Goal: Information Seeking & Learning: Learn about a topic

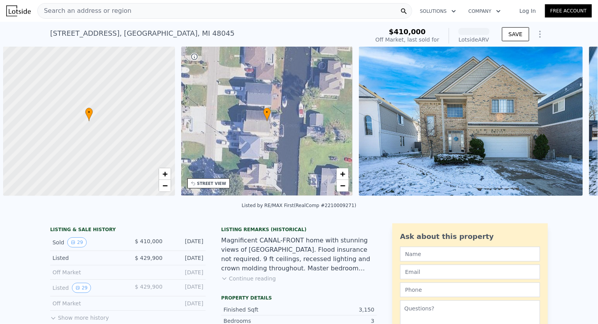
scroll to position [0, 3]
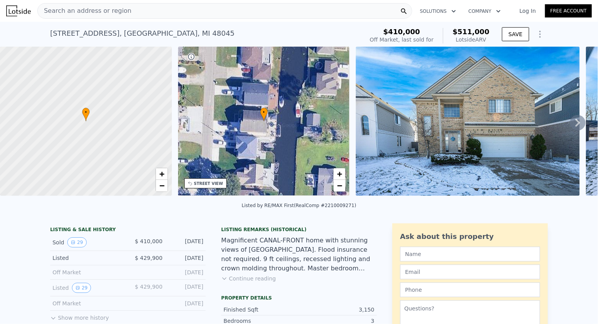
click at [249, 283] on button "Continue reading" at bounding box center [248, 279] width 55 height 8
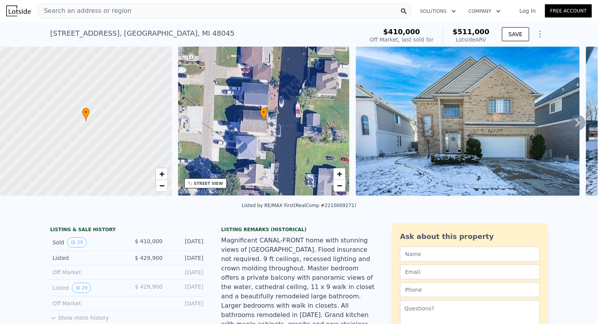
click at [573, 128] on icon at bounding box center [578, 123] width 16 height 16
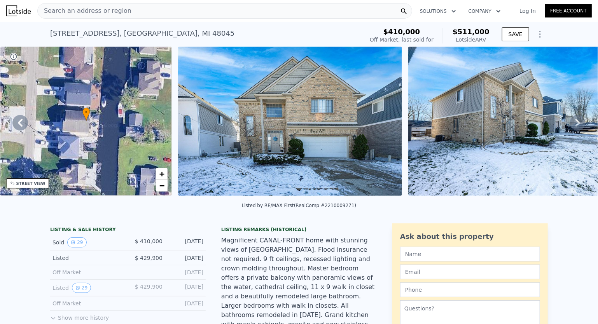
click at [573, 128] on icon at bounding box center [578, 123] width 16 height 16
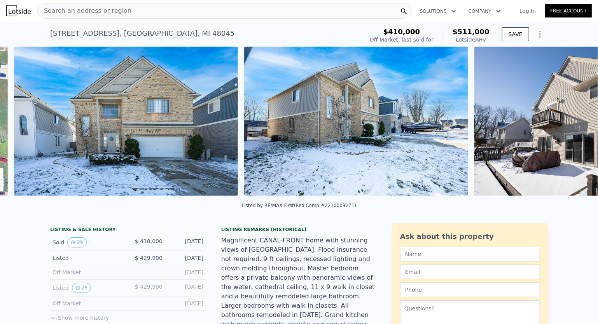
scroll to position [0, 356]
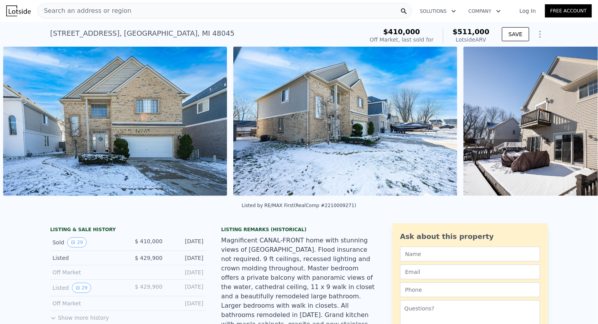
click at [573, 128] on div "• + − • + − STREET VIEW Loading... SATELLITE VIEW" at bounding box center [299, 123] width 598 height 152
click at [573, 128] on icon at bounding box center [578, 123] width 16 height 16
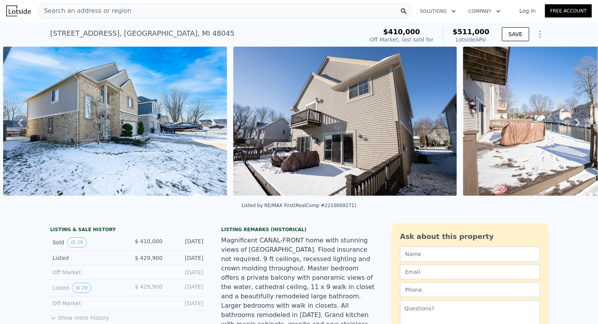
click at [573, 128] on icon at bounding box center [578, 123] width 16 height 16
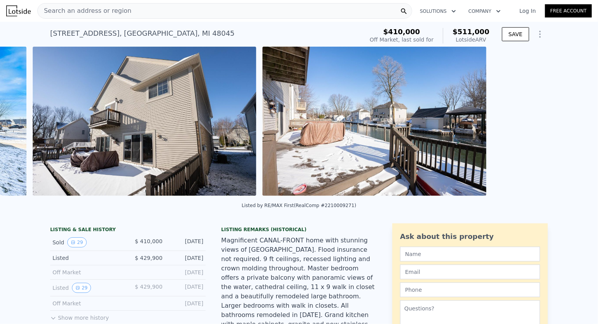
scroll to position [0, 816]
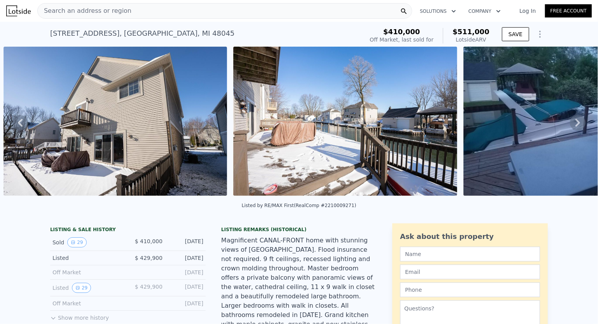
click at [573, 128] on icon at bounding box center [578, 123] width 16 height 16
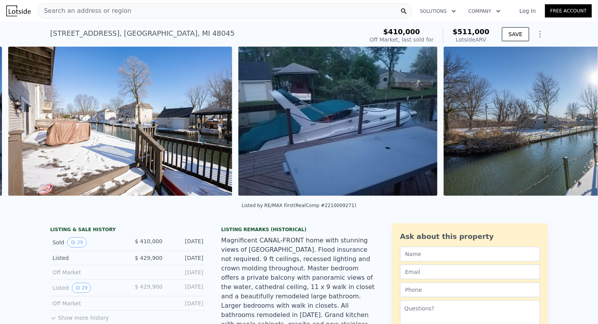
scroll to position [0, 1046]
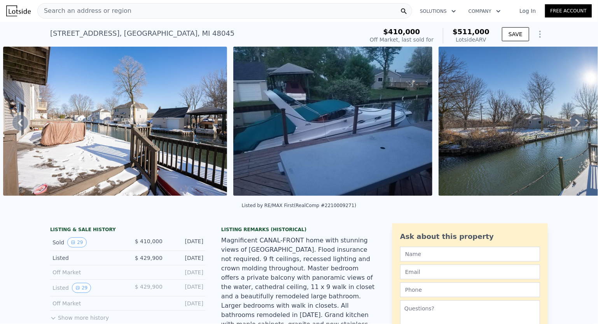
click at [573, 128] on icon at bounding box center [578, 123] width 16 height 16
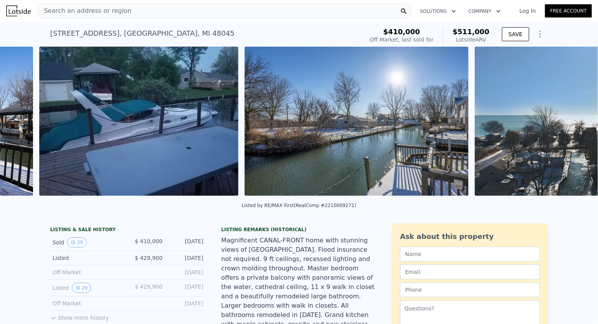
scroll to position [0, 1276]
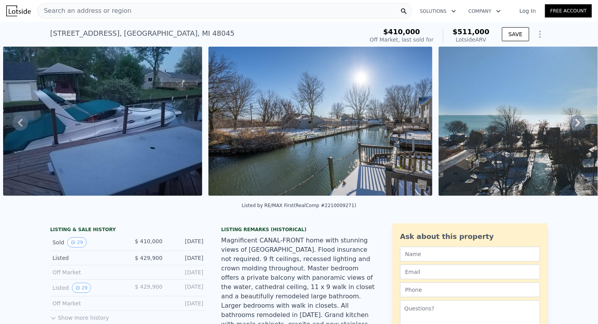
click at [573, 128] on icon at bounding box center [578, 123] width 16 height 16
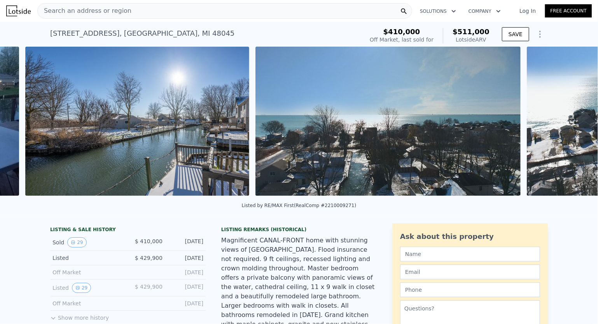
scroll to position [0, 1481]
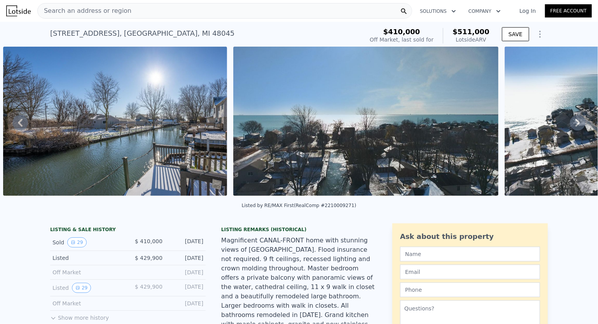
click at [573, 128] on icon at bounding box center [578, 123] width 16 height 16
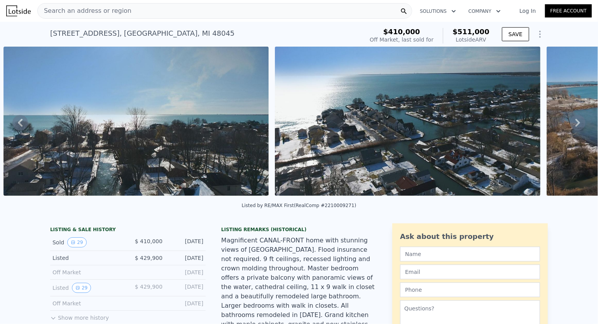
click at [573, 128] on icon at bounding box center [578, 123] width 16 height 16
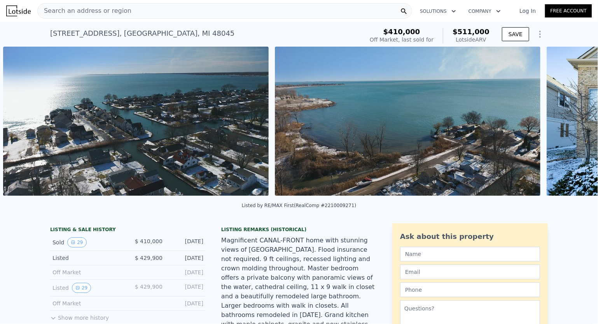
scroll to position [0, 1983]
click at [573, 128] on icon at bounding box center [578, 123] width 16 height 16
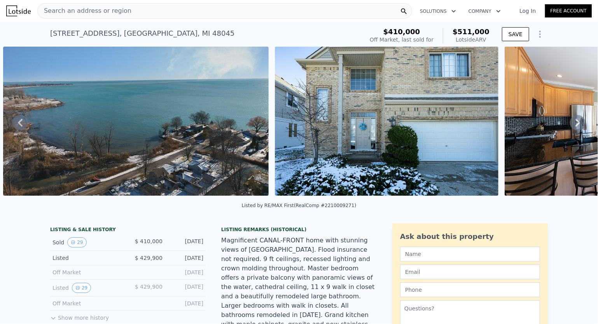
click at [573, 128] on icon at bounding box center [578, 123] width 16 height 16
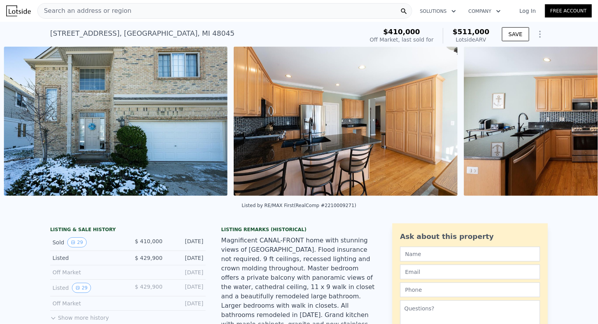
scroll to position [0, 2526]
click at [573, 128] on div "• + − • + − STREET VIEW Loading... SATELLITE VIEW" at bounding box center [299, 123] width 598 height 152
click at [573, 128] on icon at bounding box center [578, 123] width 16 height 16
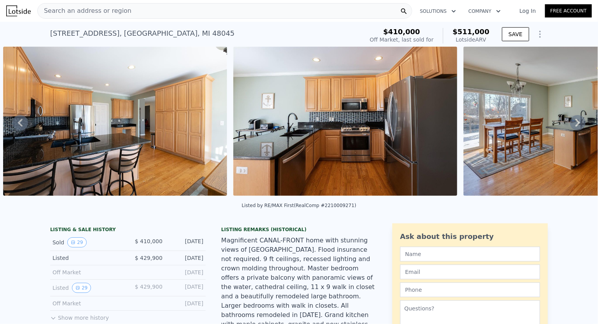
click at [573, 128] on icon at bounding box center [578, 123] width 16 height 16
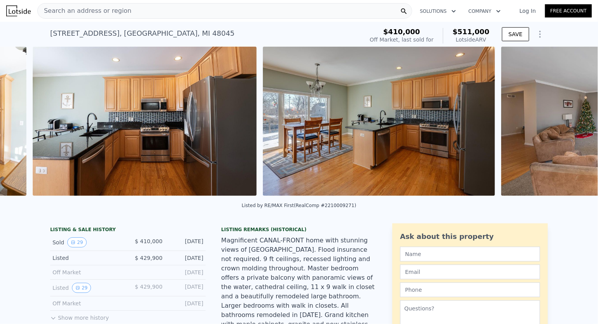
scroll to position [0, 2986]
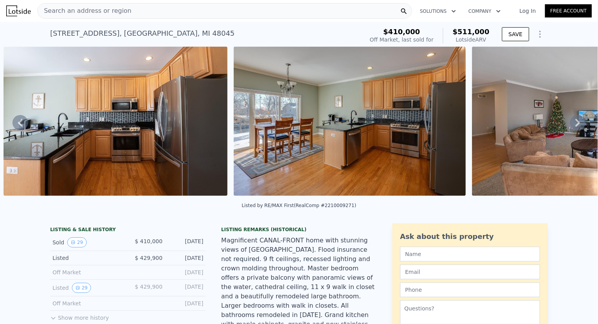
click at [573, 128] on div "• + − • + − STREET VIEW Loading... SATELLITE VIEW" at bounding box center [299, 123] width 598 height 152
click at [573, 128] on icon at bounding box center [578, 123] width 16 height 16
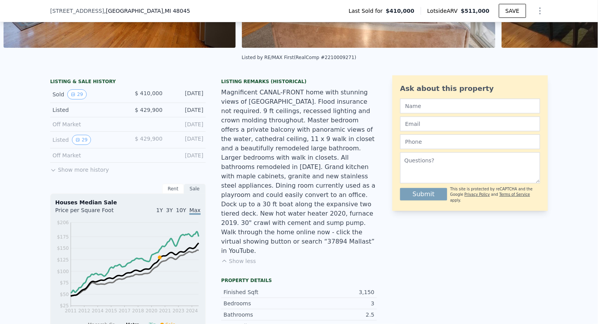
scroll to position [152, 0]
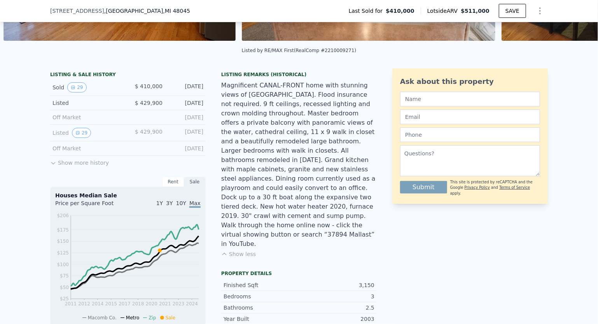
click at [64, 173] on div "LISTING & SALE HISTORY Sold 29 $ 410,000 [DATE] Listed $ 429,900 [DATE] Off Mar…" at bounding box center [127, 260] width 155 height 385
click at [64, 167] on button "Show more history" at bounding box center [79, 161] width 59 height 11
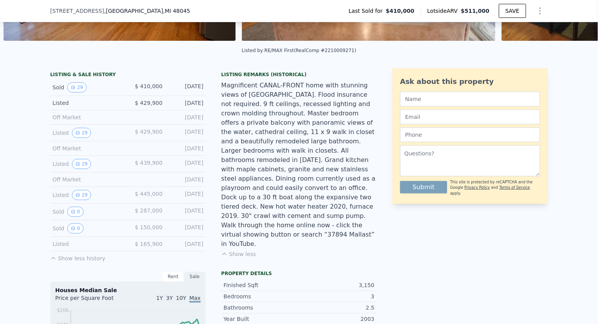
click at [24, 198] on div "LISTING & SALE HISTORY Sold 29 $ 410,000 [DATE] Listed $ 429,900 [DATE] Off Mar…" at bounding box center [299, 322] width 598 height 520
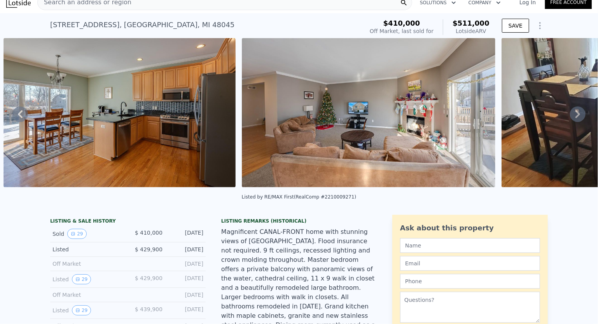
scroll to position [0, 0]
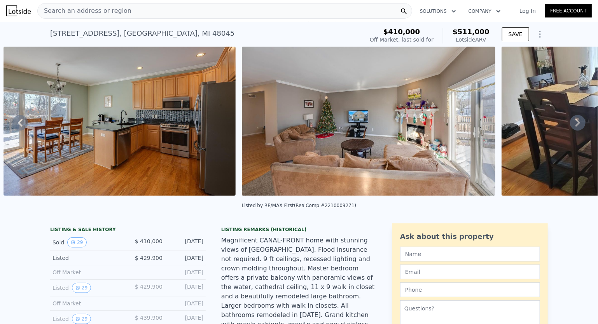
click at [570, 128] on icon at bounding box center [578, 123] width 16 height 16
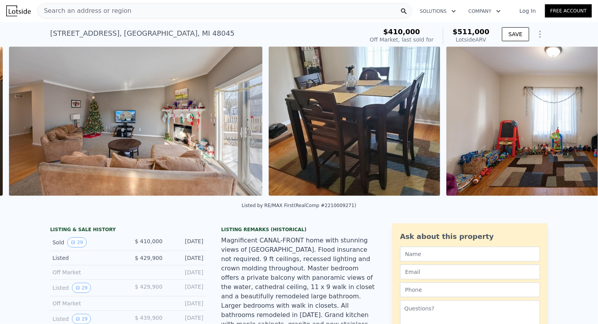
scroll to position [0, 3454]
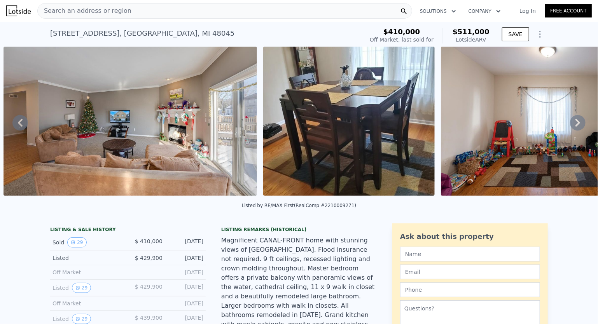
click at [570, 128] on icon at bounding box center [578, 123] width 16 height 16
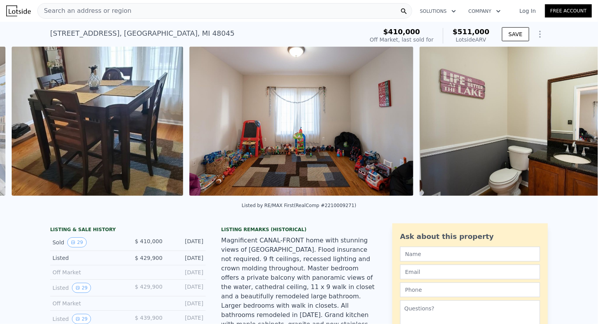
scroll to position [0, 3714]
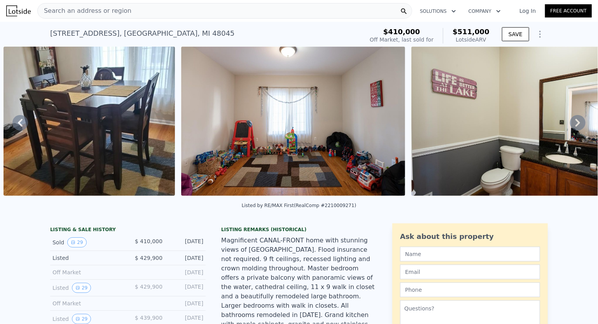
click at [570, 128] on icon at bounding box center [578, 123] width 16 height 16
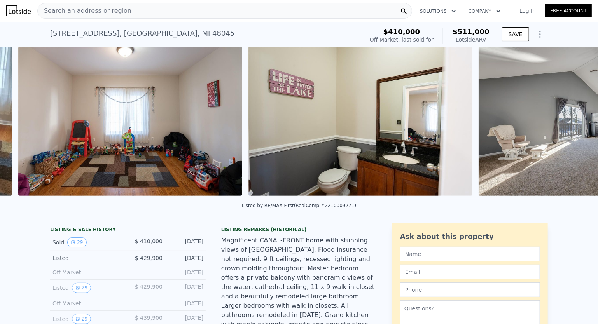
scroll to position [0, 3892]
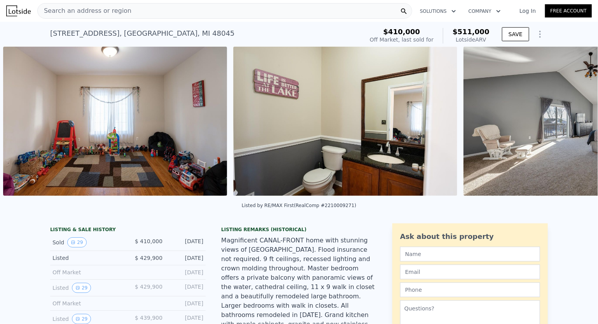
click at [569, 128] on div "• + − • + − STREET VIEW Loading... SATELLITE VIEW" at bounding box center [299, 123] width 598 height 152
click at [570, 128] on icon at bounding box center [578, 123] width 16 height 16
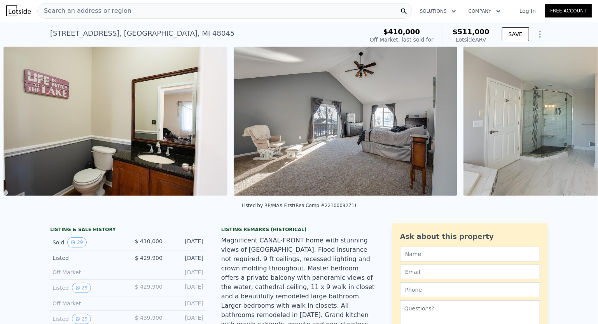
scroll to position [0, 4122]
click at [570, 128] on icon at bounding box center [578, 123] width 16 height 16
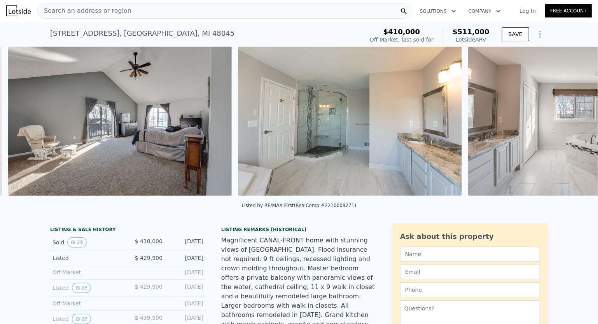
scroll to position [0, 4352]
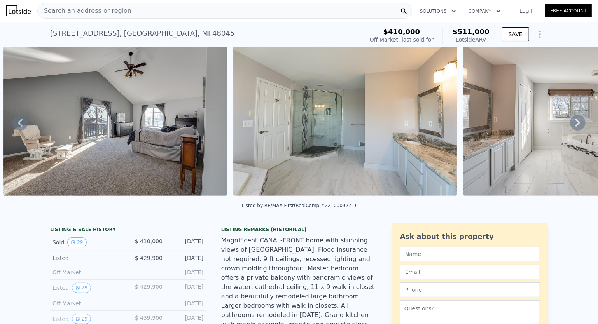
click at [570, 128] on icon at bounding box center [578, 123] width 16 height 16
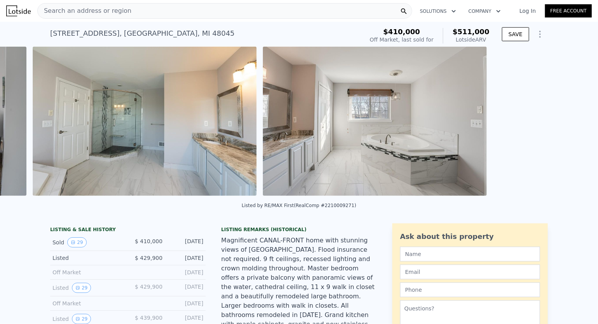
scroll to position [0, 4582]
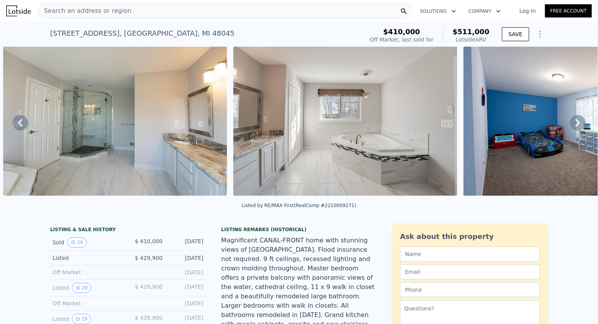
click at [570, 128] on icon at bounding box center [578, 123] width 16 height 16
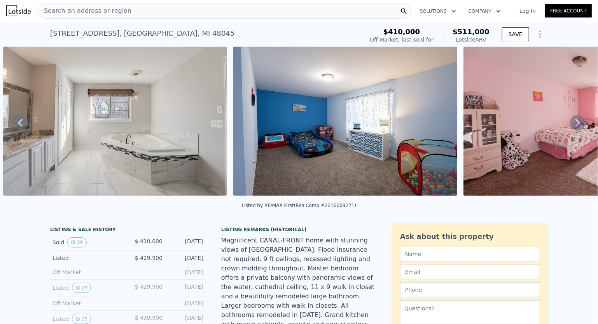
click at [570, 128] on icon at bounding box center [578, 123] width 16 height 16
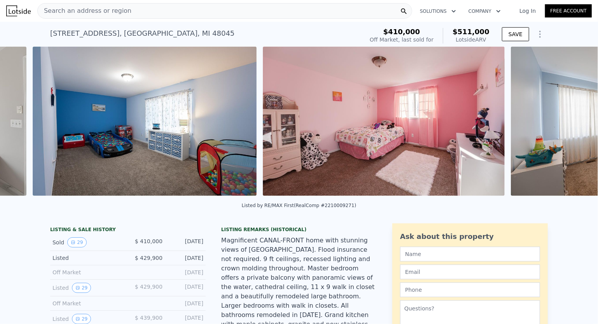
scroll to position [0, 5042]
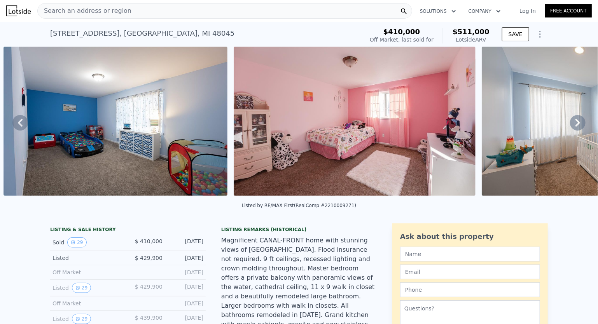
click at [569, 128] on div "• + − • + − STREET VIEW Loading... SATELLITE VIEW" at bounding box center [299, 123] width 598 height 152
click at [570, 128] on icon at bounding box center [578, 123] width 16 height 16
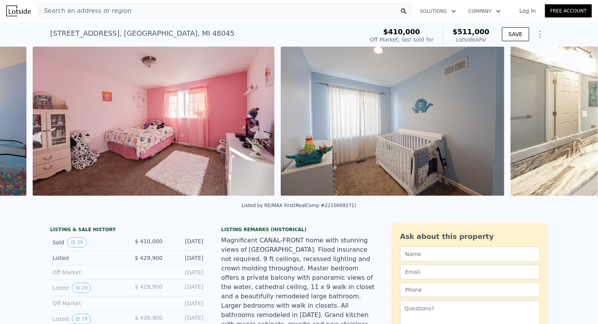
scroll to position [0, 5272]
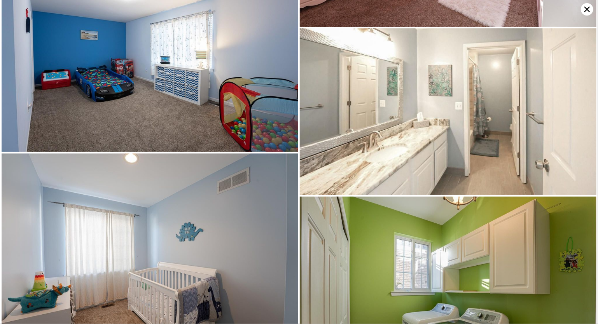
scroll to position [2104, 0]
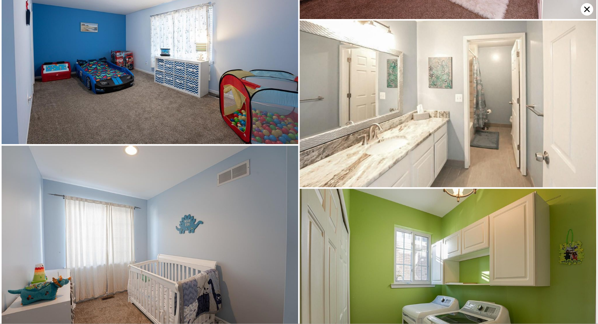
click at [589, 10] on icon at bounding box center [587, 9] width 12 height 12
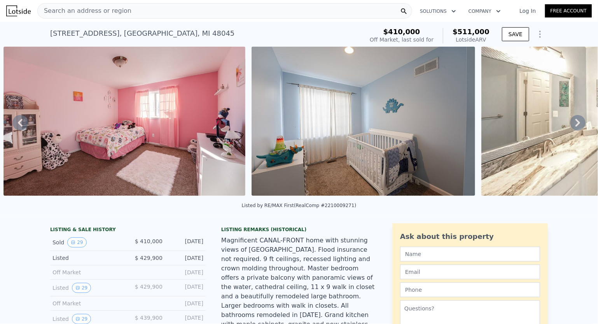
click at [573, 129] on icon at bounding box center [578, 123] width 16 height 16
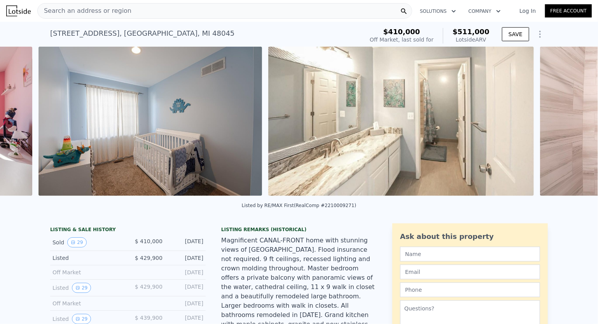
scroll to position [0, 5520]
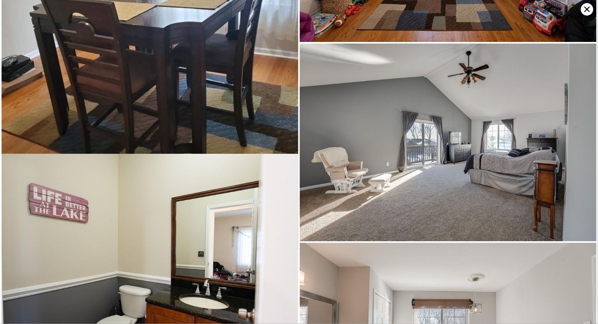
click at [573, 129] on div at bounding box center [447, 10] width 297 height 3015
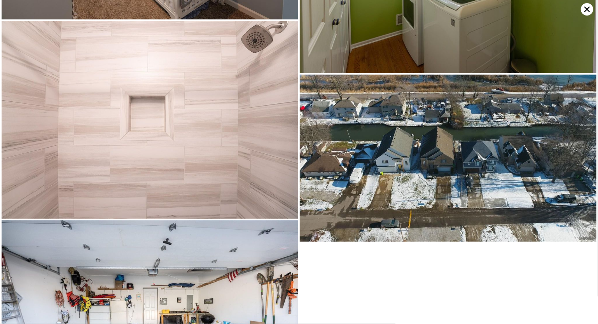
scroll to position [2429, 0]
click at [590, 13] on icon at bounding box center [587, 9] width 12 height 12
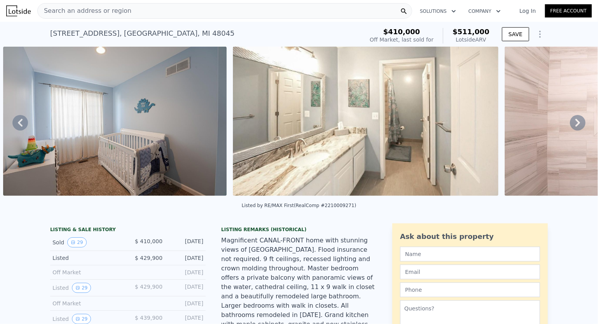
click at [570, 121] on icon at bounding box center [578, 123] width 16 height 16
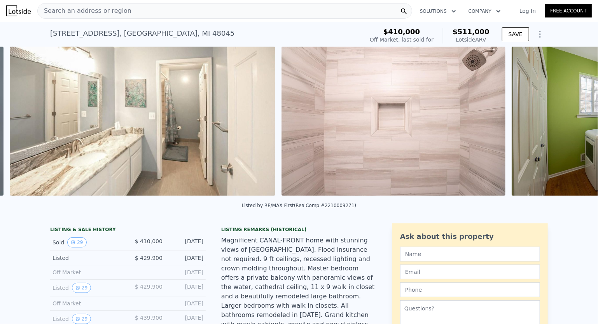
scroll to position [0, 5750]
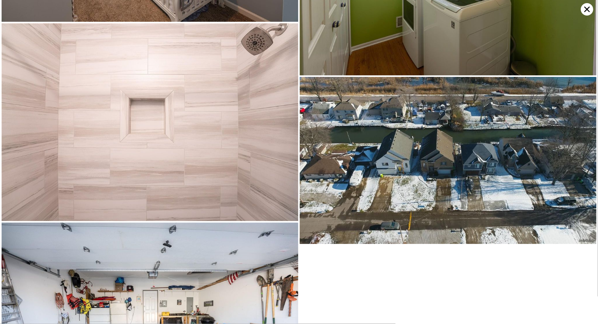
scroll to position [2429, 0]
